Goal: Task Accomplishment & Management: Use online tool/utility

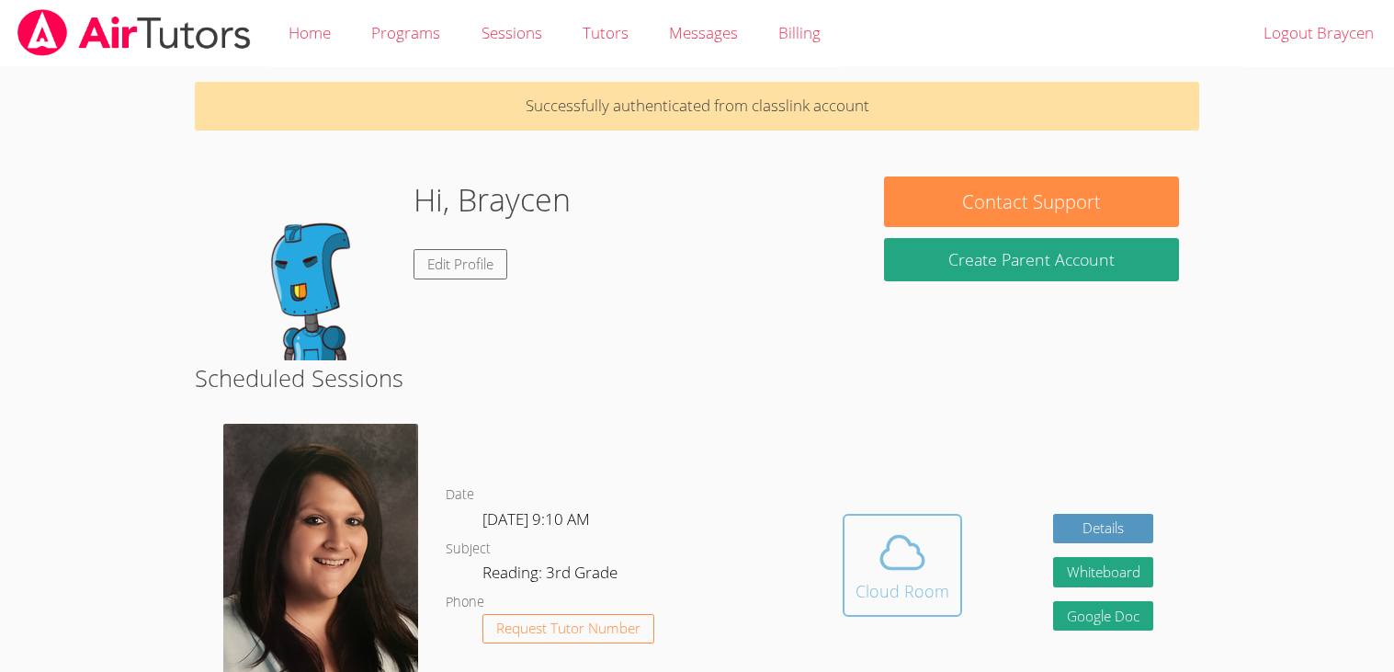
click at [870, 526] on span at bounding box center [902, 551] width 94 height 51
click at [947, 581] on button "Cloud Room" at bounding box center [901, 565] width 119 height 103
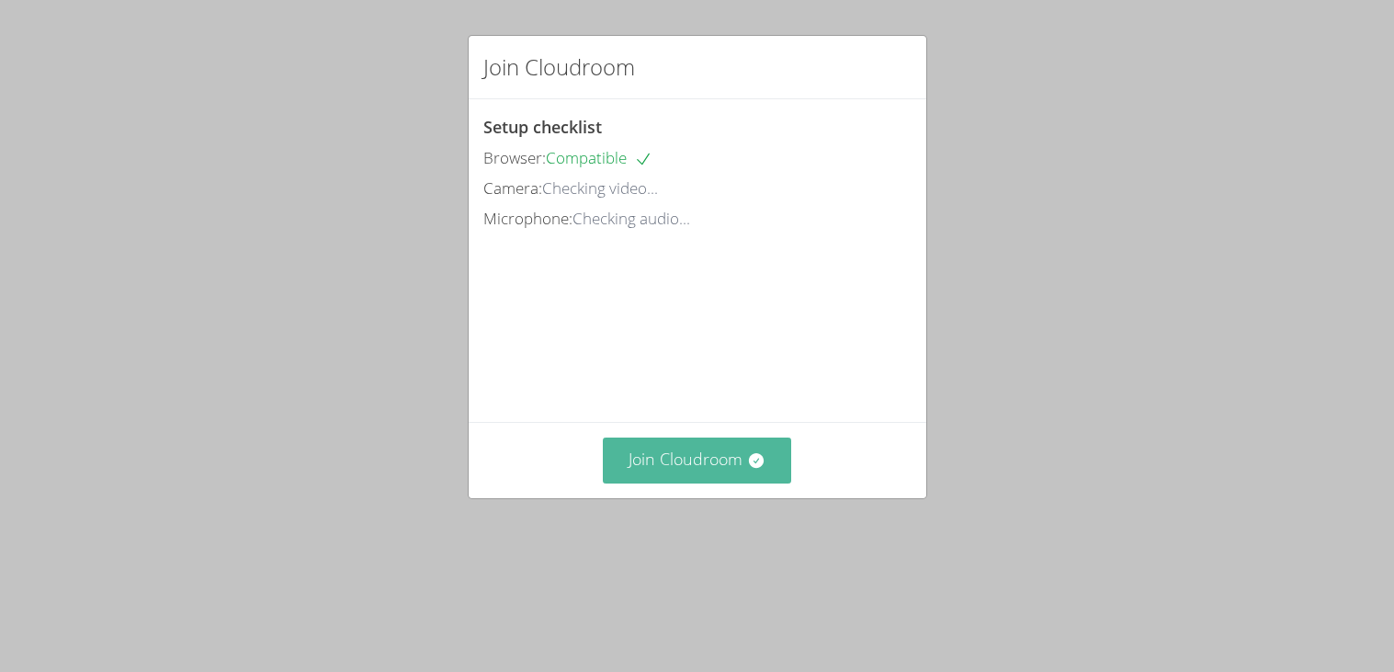
click at [711, 385] on video at bounding box center [621, 316] width 276 height 138
click at [697, 482] on button "Join Cloudroom" at bounding box center [697, 459] width 188 height 45
click at [697, 473] on button "Join Cloudroom" at bounding box center [697, 459] width 188 height 45
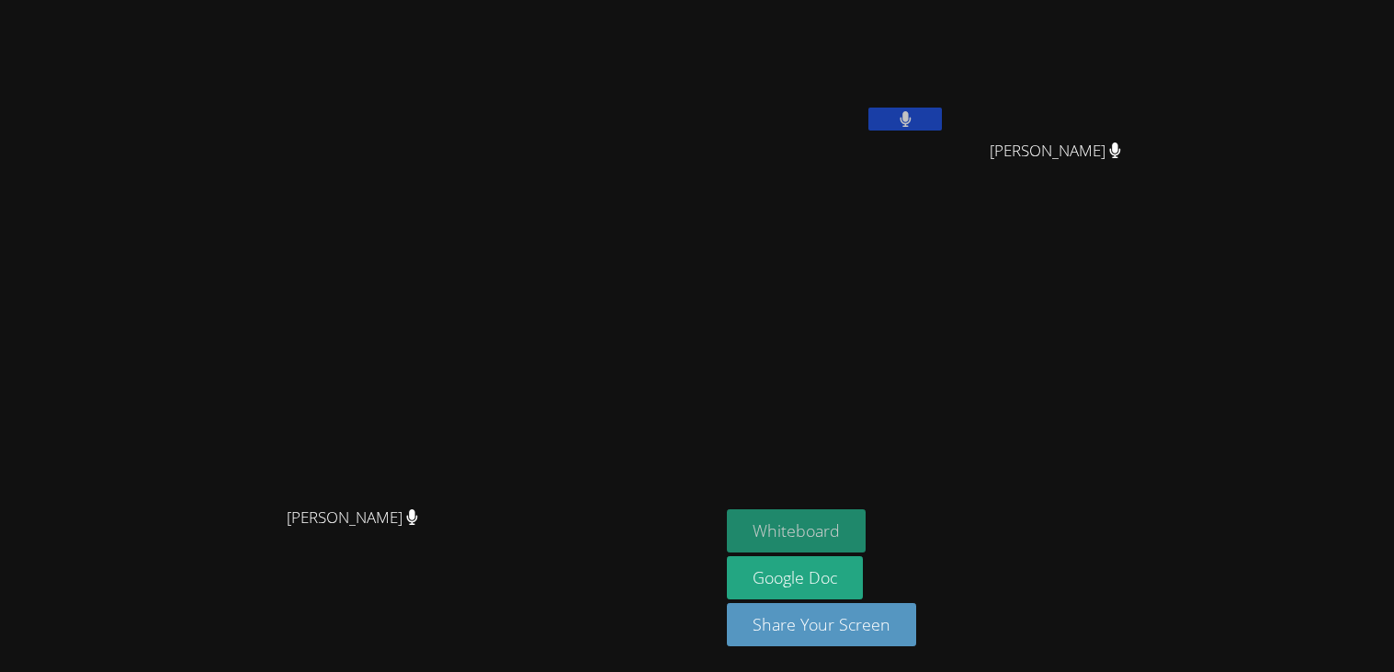
click at [865, 521] on button "Whiteboard" at bounding box center [796, 530] width 139 height 43
